Goal: Find specific page/section: Find specific page/section

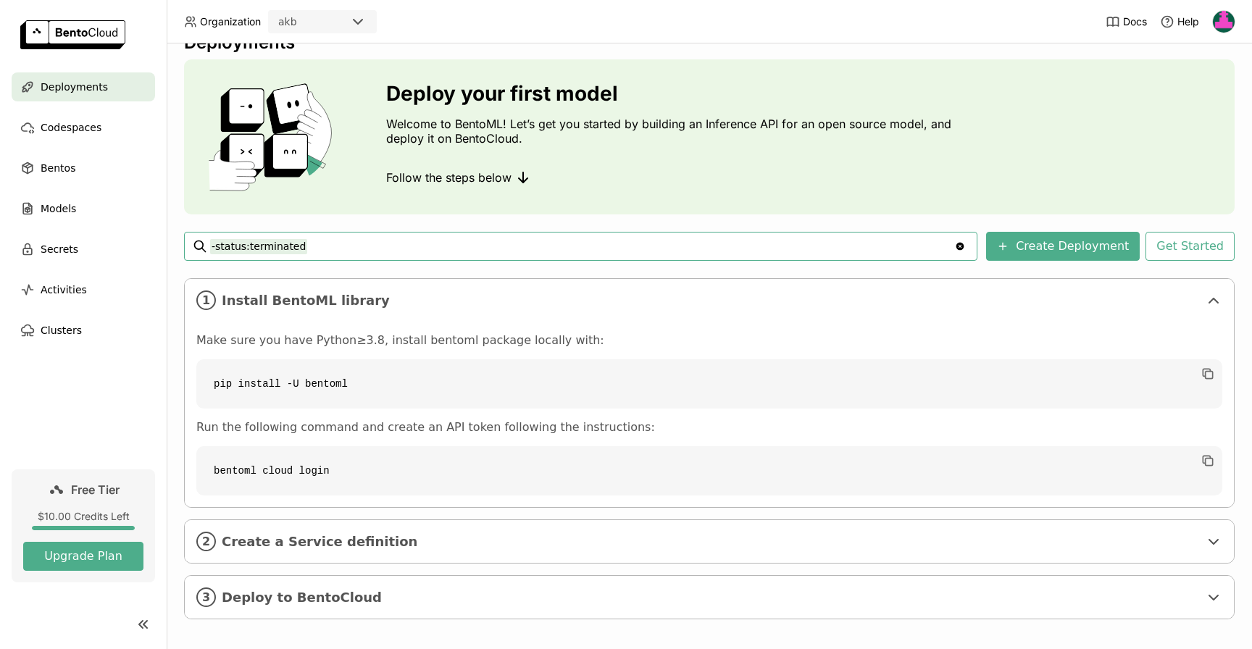
scroll to position [38, 0]
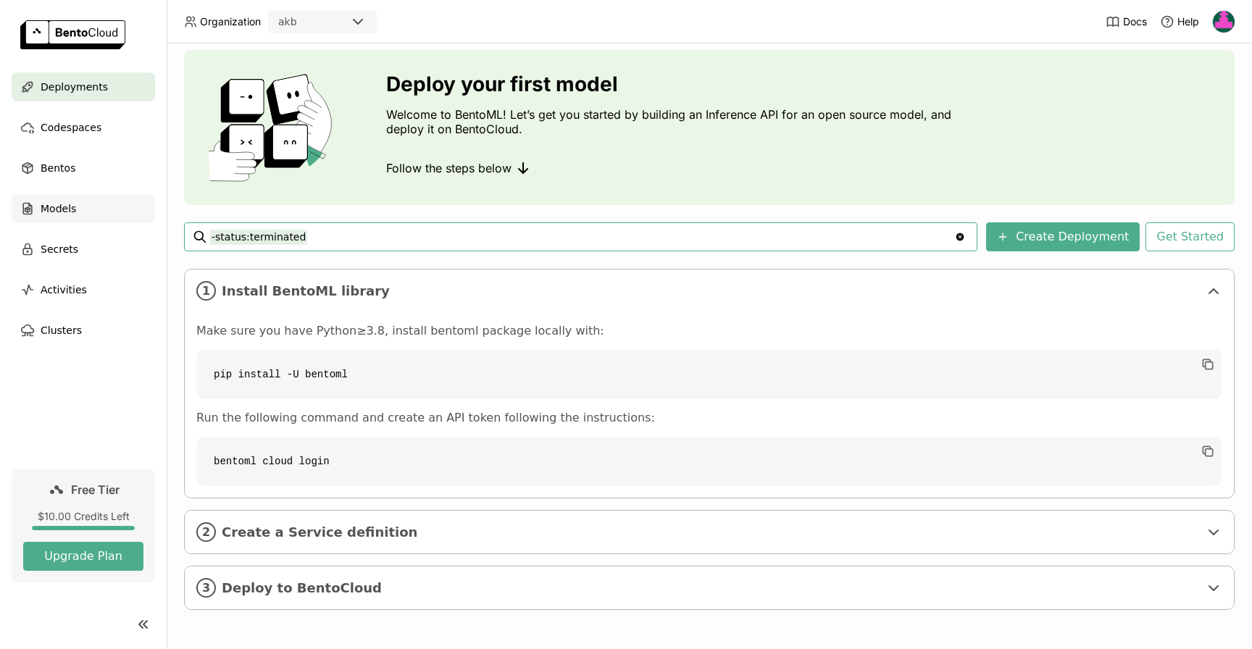
click at [74, 206] on span "Models" at bounding box center [58, 208] width 35 height 17
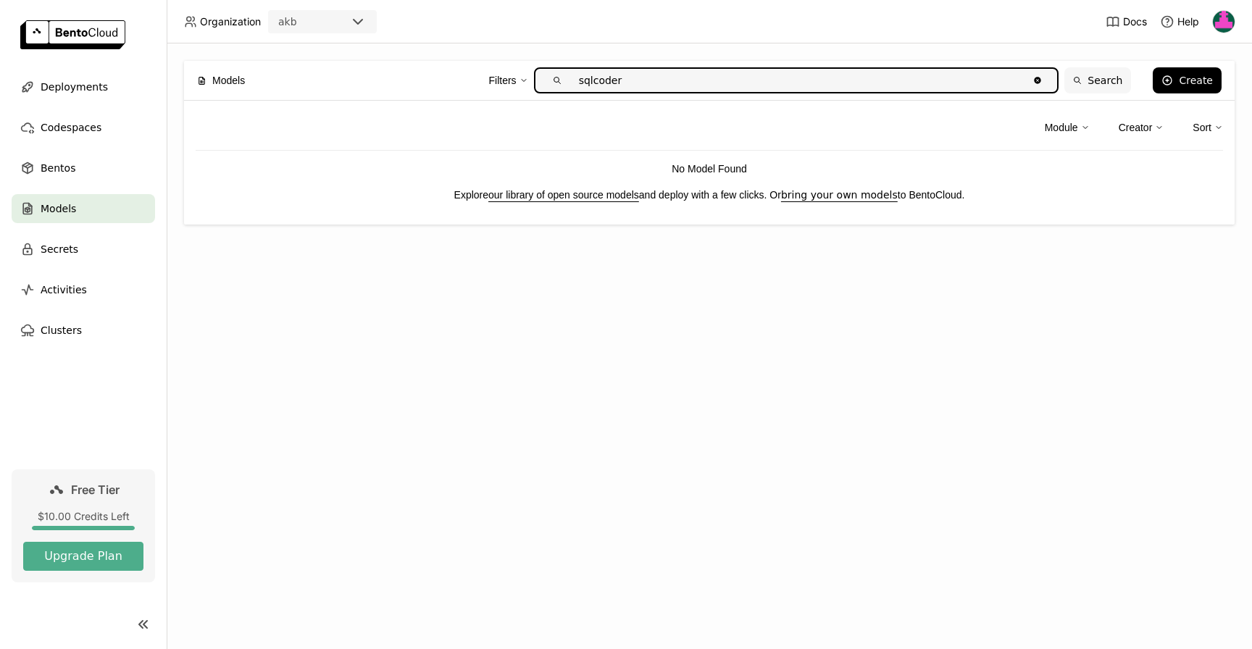
click at [1114, 80] on button "Search" at bounding box center [1097, 80] width 67 height 26
type input "sqlcoder"
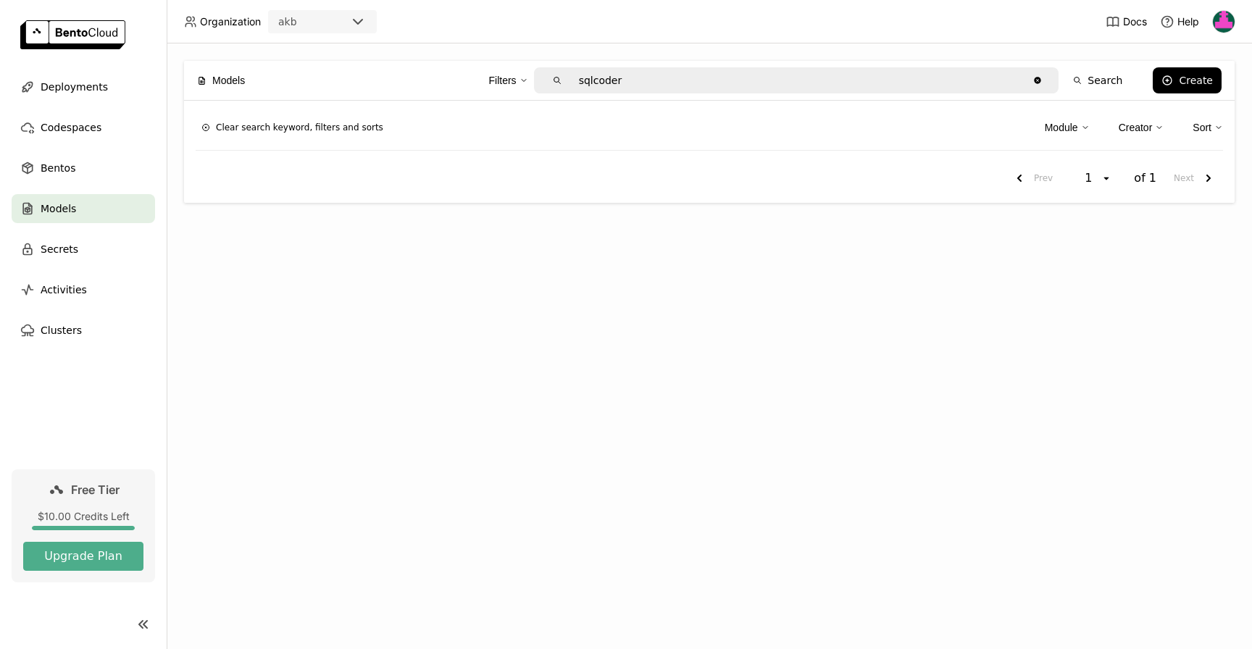
click at [381, 185] on div "Prev 1 open of 1 Next" at bounding box center [709, 178] width 1027 height 26
drag, startPoint x: 252, startPoint y: 156, endPoint x: 243, endPoint y: 161, distance: 9.7
click at [248, 159] on div "Clear search keyword, filters and sorts Module Creator Sort Prev 1 open of 1 Ne…" at bounding box center [709, 152] width 1050 height 102
click at [231, 168] on div "Prev 1 open of 1 Next" at bounding box center [709, 178] width 1027 height 26
click at [283, 128] on button "Clear search keyword, filters and sorts" at bounding box center [292, 127] width 193 height 20
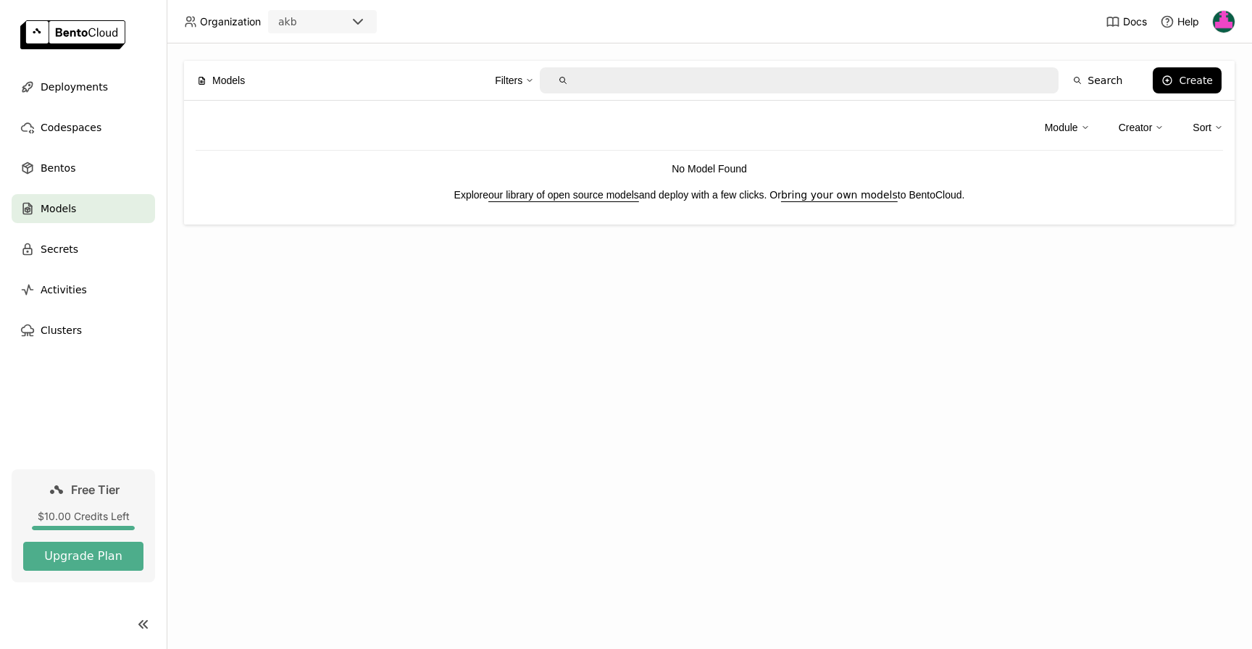
click at [585, 79] on input "text" at bounding box center [810, 80] width 472 height 23
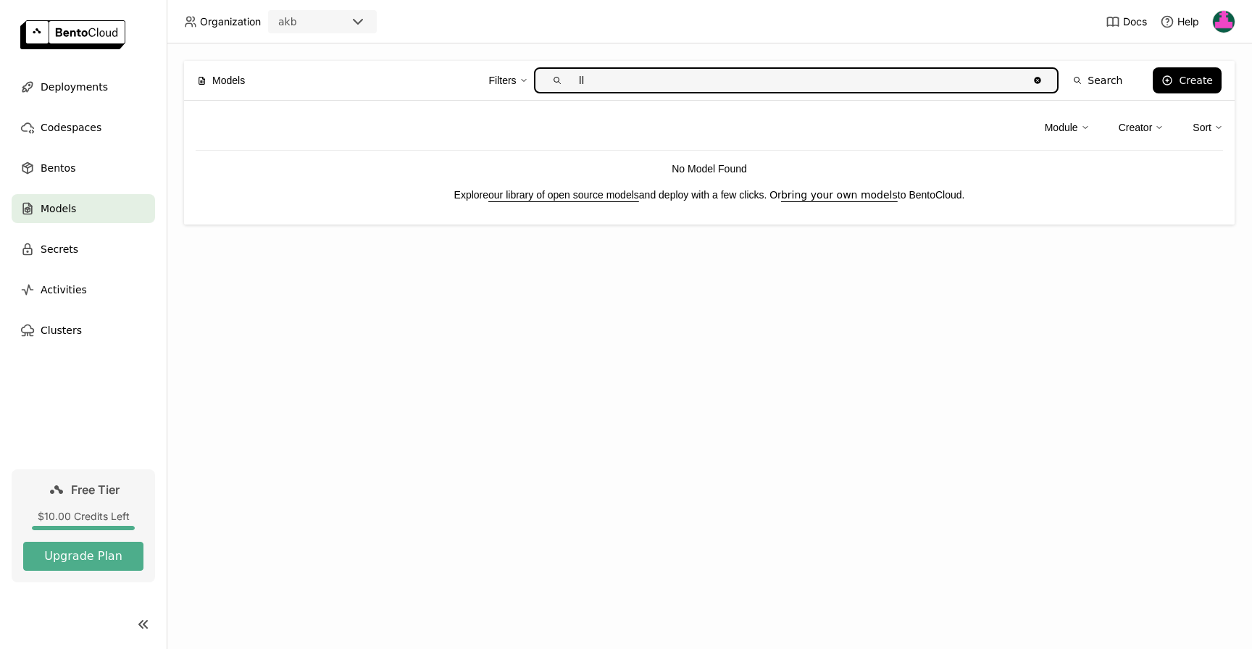
type input "l"
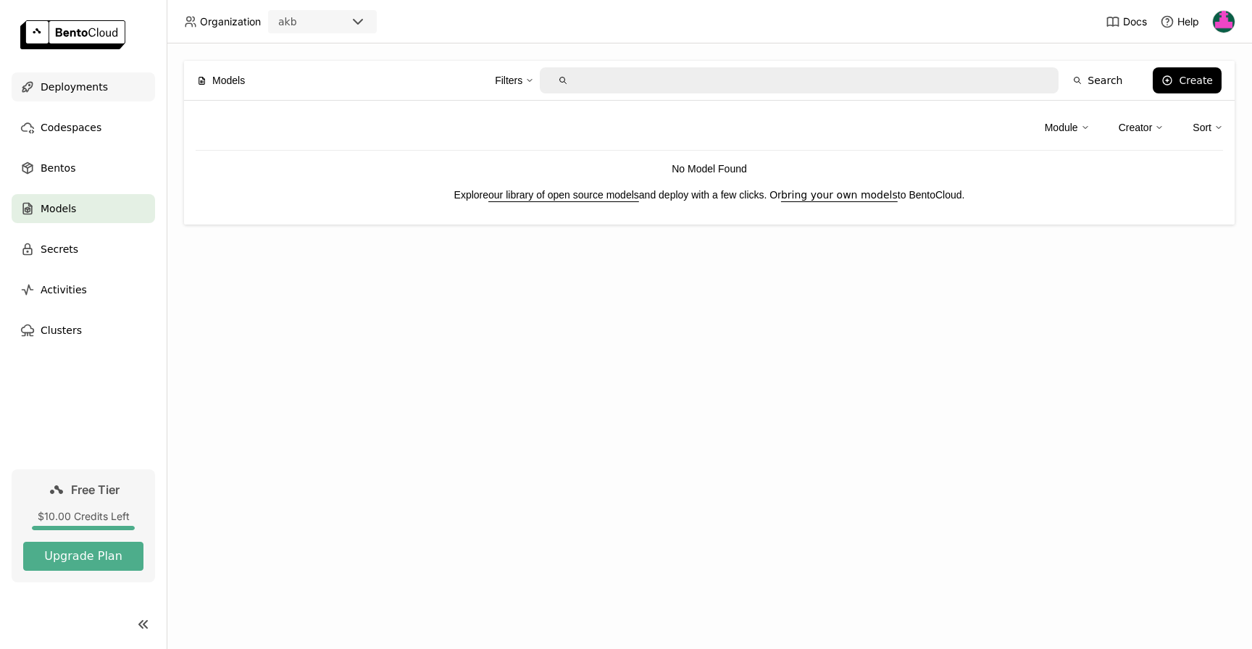
click at [82, 91] on span "Deployments" at bounding box center [74, 86] width 67 height 17
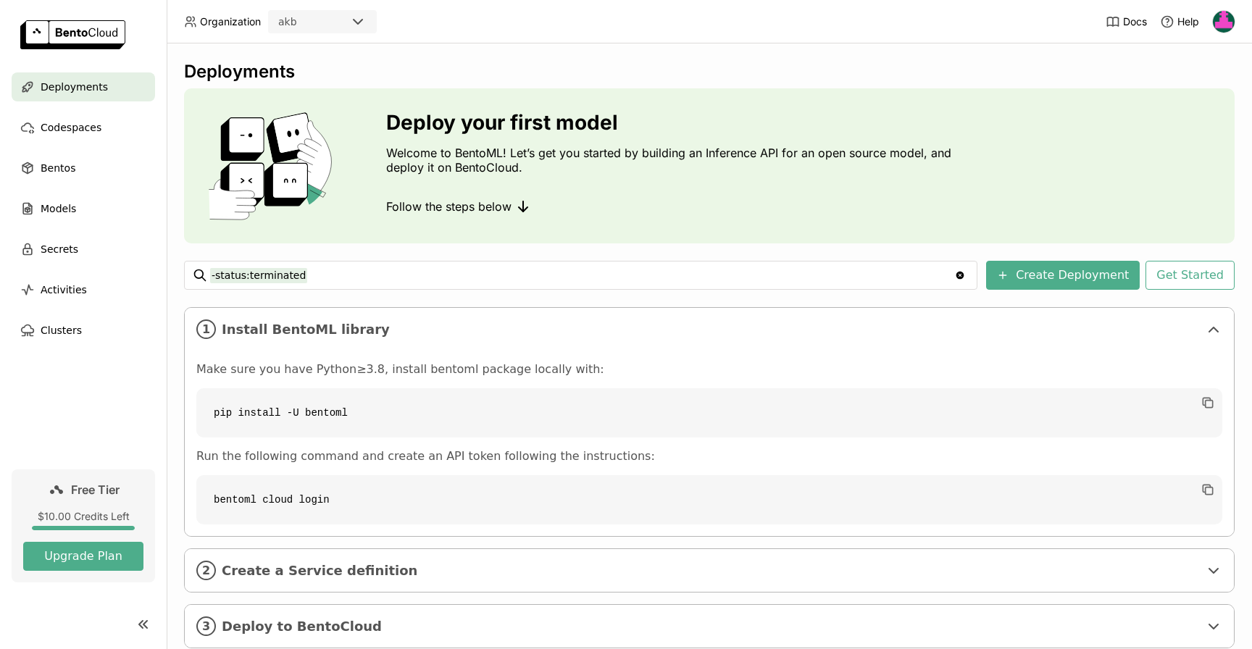
click at [354, 22] on icon at bounding box center [357, 21] width 17 height 17
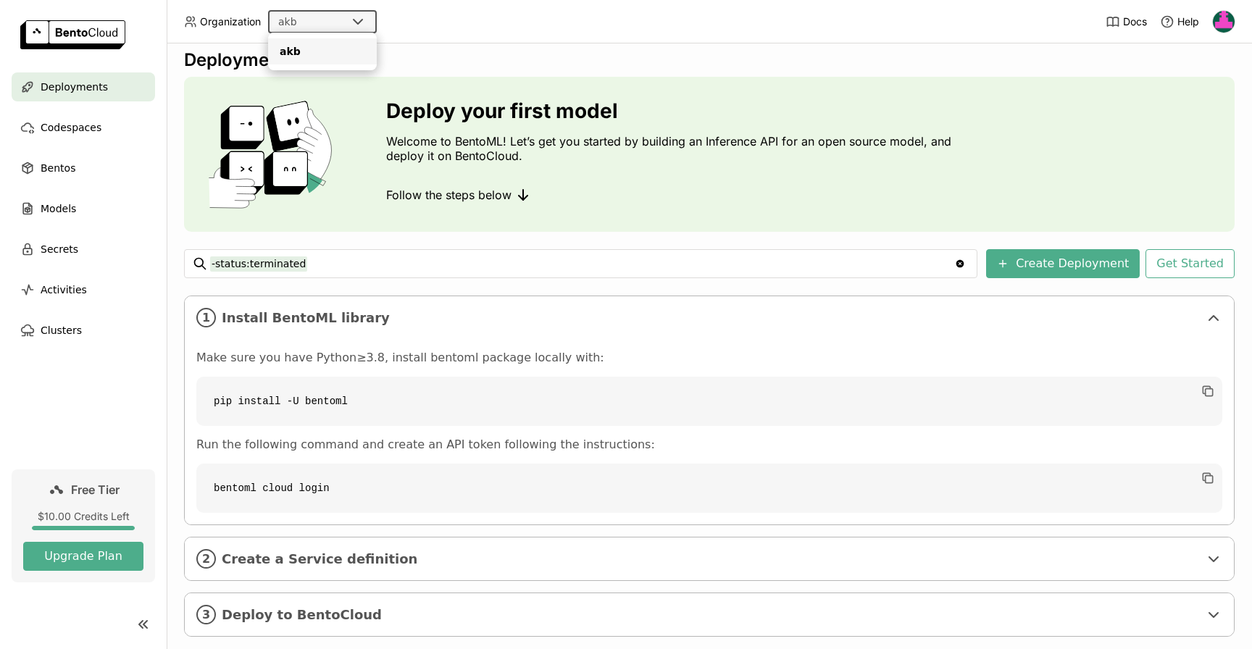
scroll to position [38, 0]
